Goal: Information Seeking & Learning: Learn about a topic

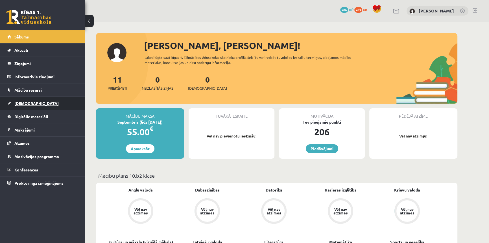
click at [28, 104] on span "[DEMOGRAPHIC_DATA]" at bounding box center [36, 103] width 44 height 5
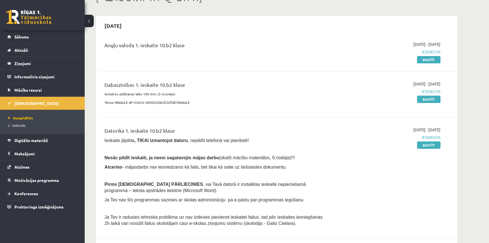
scroll to position [51, 0]
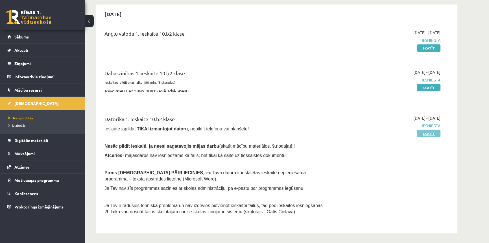
click at [427, 133] on link "Skatīt" at bounding box center [428, 133] width 23 height 7
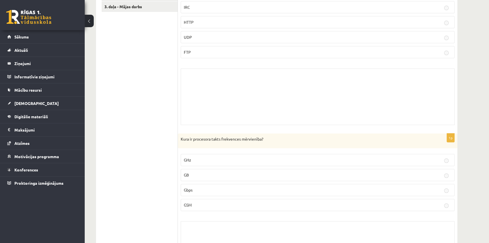
scroll to position [128, 0]
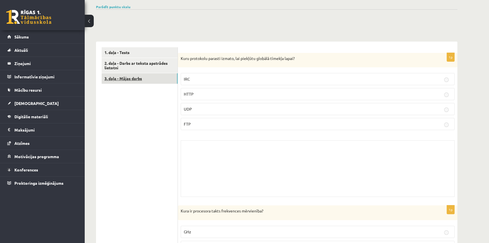
click at [116, 77] on link "3. daļa - Mājas darbs" at bounding box center [140, 78] width 76 height 10
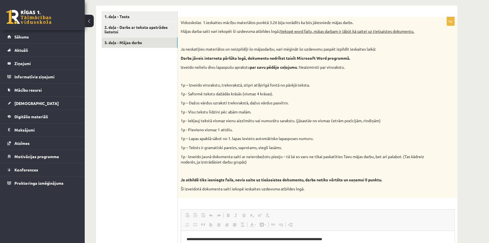
scroll to position [77, 0]
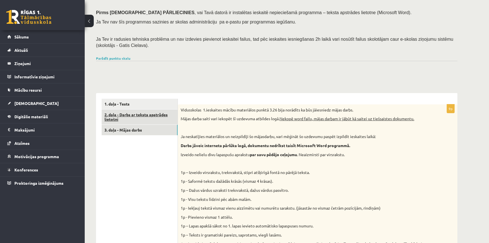
click at [117, 114] on link "2. daļa - Darbs ar teksta apstrādes lietotni" at bounding box center [140, 116] width 76 height 15
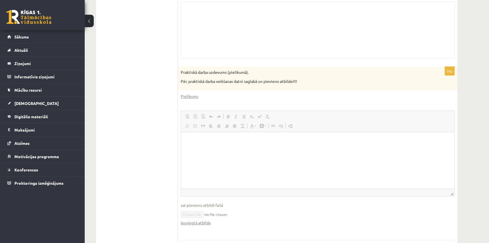
scroll to position [222, 0]
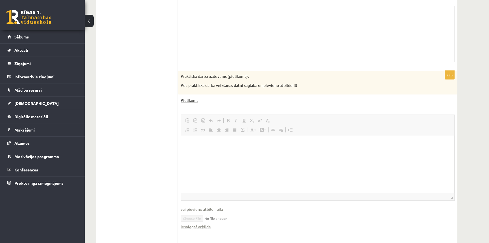
click at [186, 102] on link "Pielikums" at bounding box center [190, 100] width 18 height 6
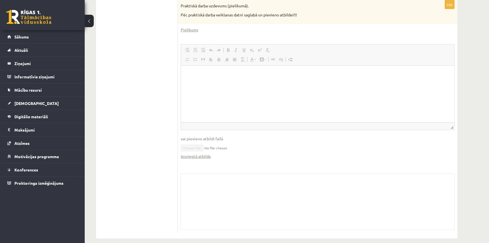
scroll to position [299, 0]
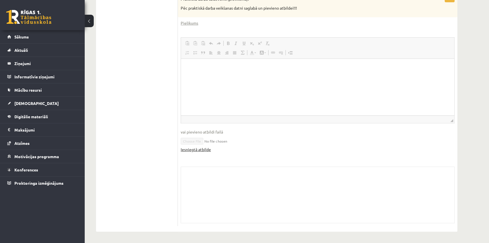
click at [201, 149] on link "Iesniegtā atbilde" at bounding box center [196, 149] width 30 height 6
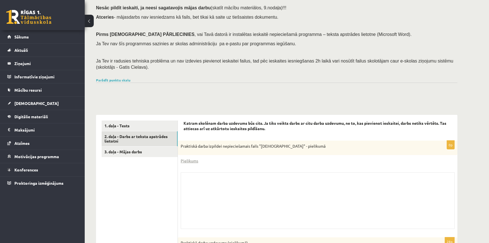
scroll to position [0, 0]
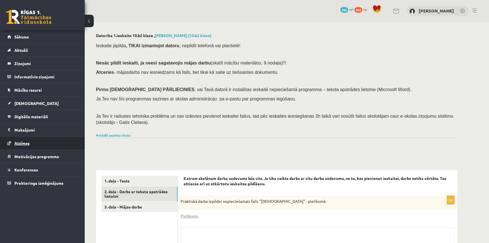
click at [24, 142] on span "Atzīmes" at bounding box center [21, 142] width 15 height 5
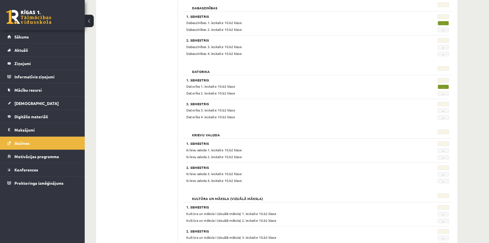
scroll to position [25, 0]
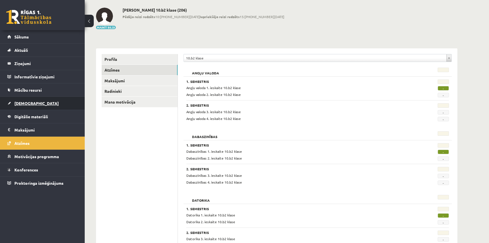
click at [28, 105] on span "[DEMOGRAPHIC_DATA]" at bounding box center [36, 103] width 44 height 5
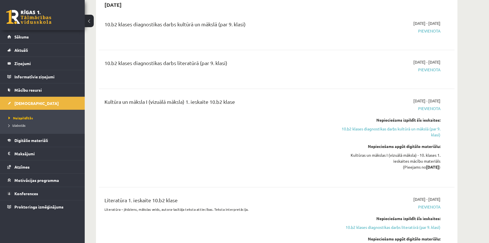
scroll to position [308, 0]
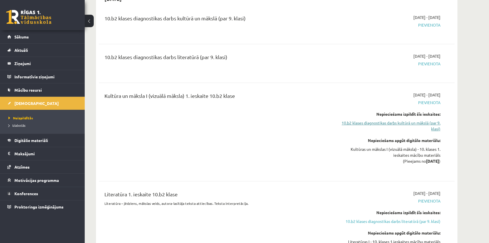
click at [398, 122] on link "10.b2 klases diagnostikas darbs kultūrā un mākslā (par 9. klasi)" at bounding box center [387, 126] width 107 height 12
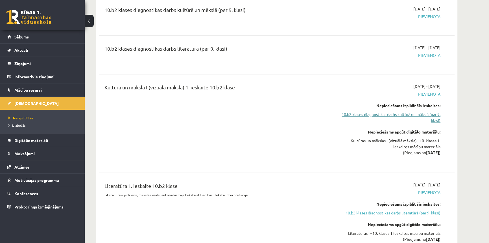
click at [403, 114] on link "10.b2 klases diagnostikas darbs kultūrā un mākslā (par 9. klasi)" at bounding box center [387, 117] width 107 height 12
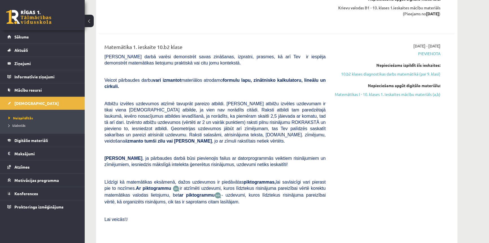
scroll to position [753, 0]
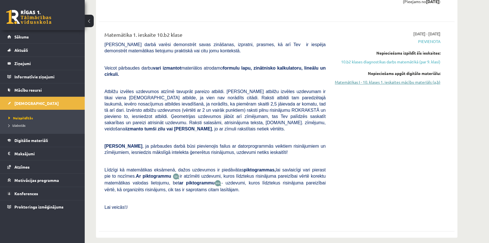
click at [392, 82] on link "Matemātikas I - 10. klases 1. ieskaites mācību materiāls (a,b)" at bounding box center [387, 82] width 107 height 6
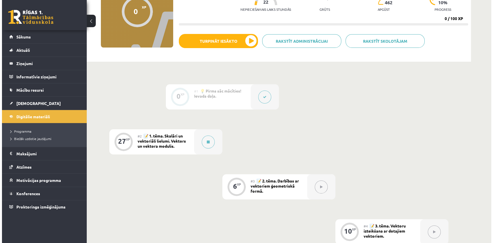
scroll to position [77, 0]
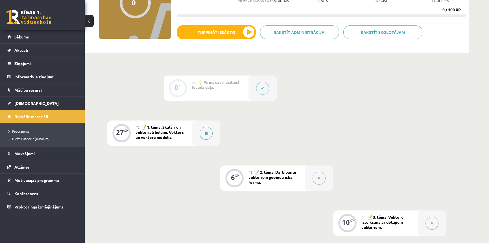
click at [205, 134] on icon at bounding box center [206, 132] width 3 height 3
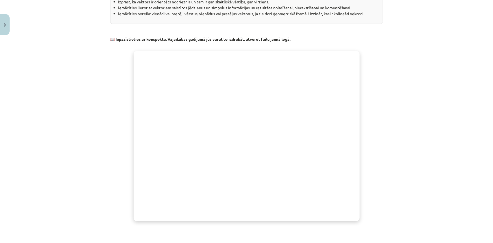
scroll to position [154, 0]
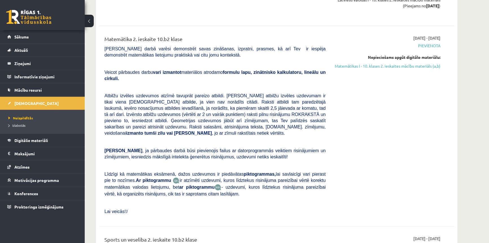
scroll to position [1909, 0]
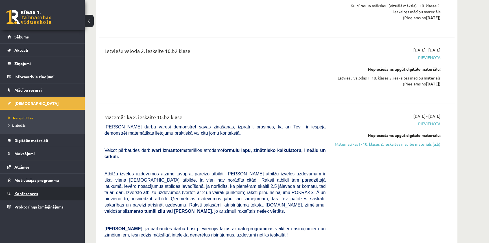
click at [33, 192] on span "Konferences" at bounding box center [26, 193] width 24 height 5
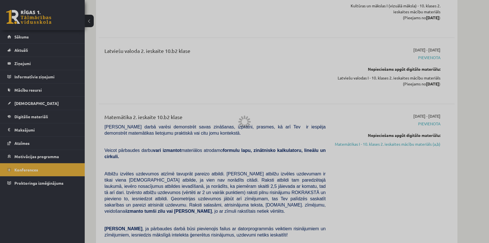
scroll to position [27, 0]
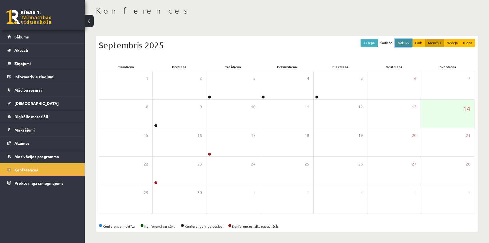
click at [401, 40] on button "Nāk. >>" at bounding box center [403, 43] width 17 height 8
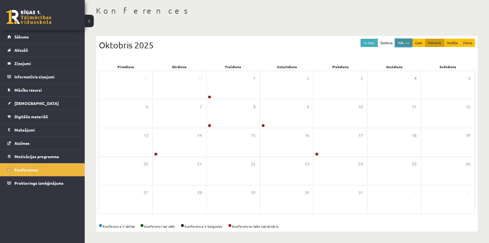
click at [401, 42] on button "Nāk. >>" at bounding box center [403, 43] width 17 height 8
click at [372, 41] on button "<< Iepr." at bounding box center [369, 43] width 17 height 8
click at [405, 44] on button "Nāk. >>" at bounding box center [403, 43] width 17 height 8
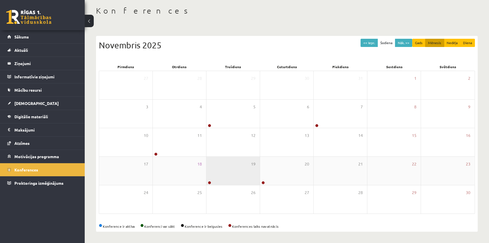
drag, startPoint x: 246, startPoint y: 151, endPoint x: 229, endPoint y: 171, distance: 26.7
drag, startPoint x: 229, startPoint y: 171, endPoint x: 238, endPoint y: 47, distance: 124.1
click at [238, 47] on div "Novembris 2025" at bounding box center [287, 45] width 376 height 13
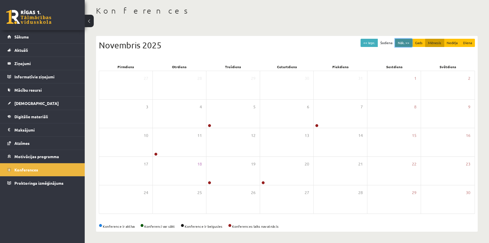
click at [402, 43] on button "Nāk. >>" at bounding box center [403, 43] width 17 height 8
click at [18, 35] on span "Sākums" at bounding box center [21, 36] width 14 height 5
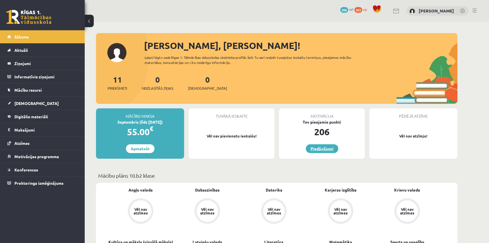
click at [325, 150] on link "Piedāvājumi" at bounding box center [322, 148] width 32 height 9
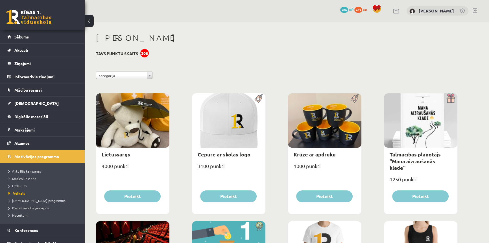
click at [363, 9] on span "263" at bounding box center [359, 10] width 8 height 6
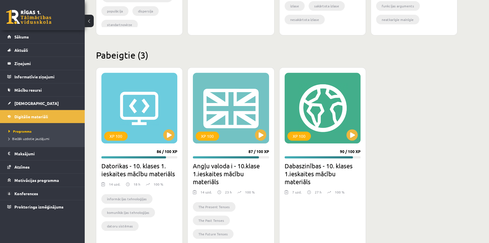
scroll to position [326, 0]
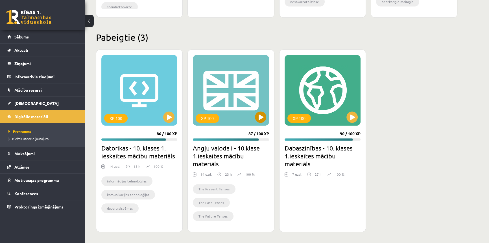
click at [210, 119] on div "XP 100" at bounding box center [207, 118] width 23 height 9
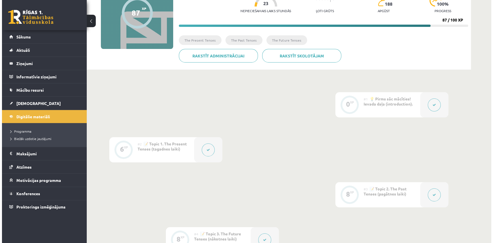
scroll to position [103, 0]
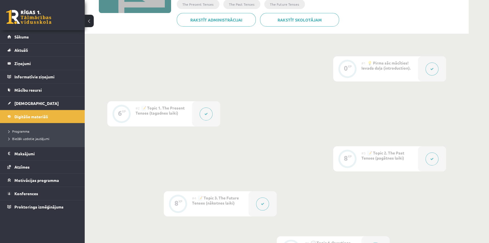
click at [207, 115] on icon at bounding box center [206, 113] width 3 height 3
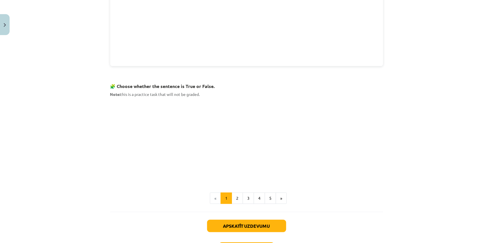
scroll to position [345, 0]
